Goal: Task Accomplishment & Management: Use online tool/utility

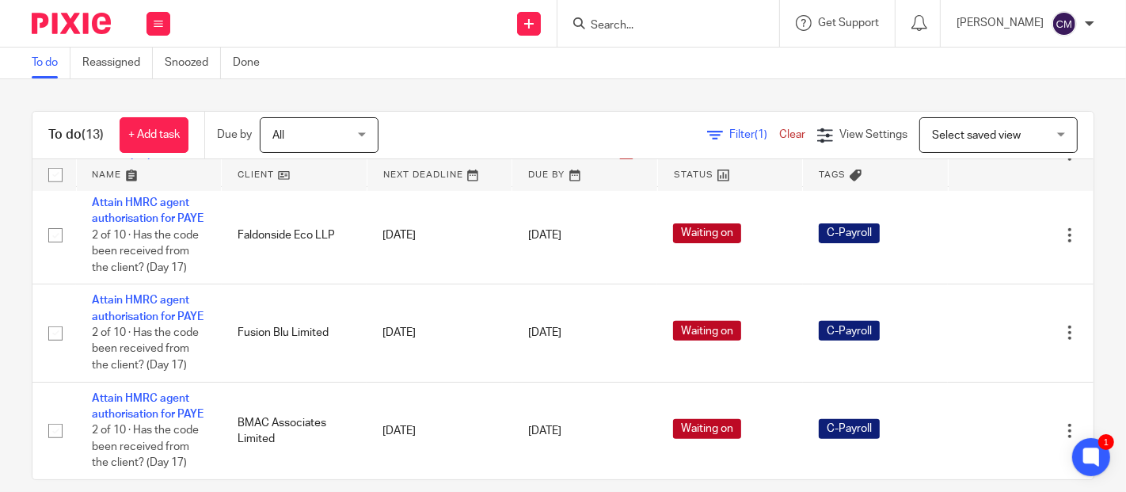
scroll to position [19, 0]
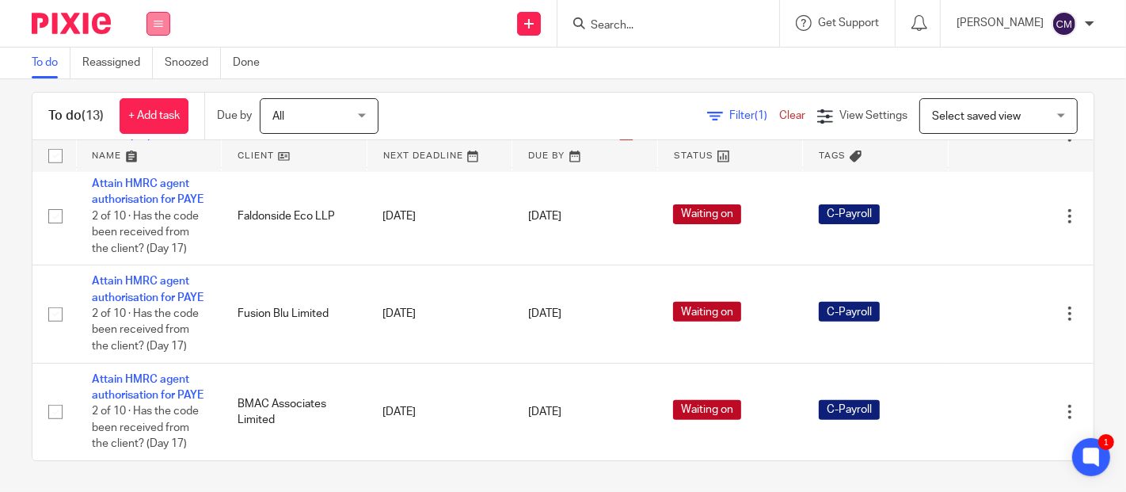
click at [157, 30] on button at bounding box center [158, 24] width 24 height 24
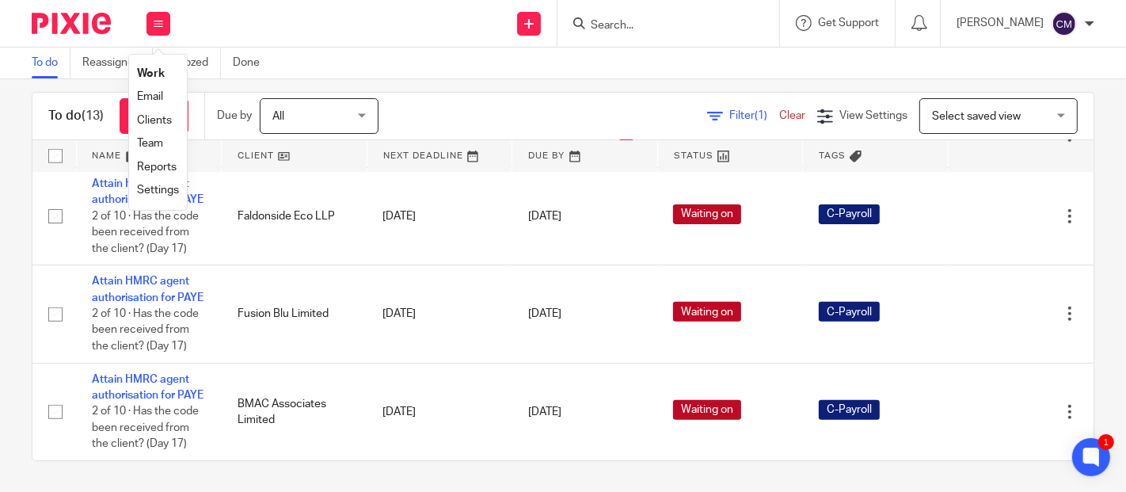
click at [151, 72] on link "Work" at bounding box center [151, 73] width 28 height 11
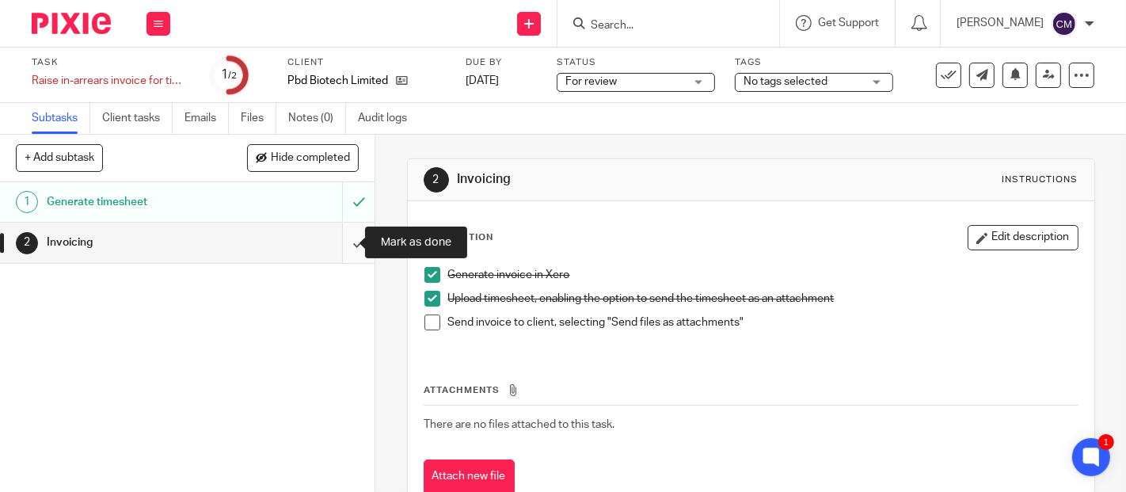
click at [334, 255] on input "submit" at bounding box center [187, 242] width 374 height 40
click at [341, 245] on input "submit" at bounding box center [187, 242] width 374 height 40
